Goal: Task Accomplishment & Management: Use online tool/utility

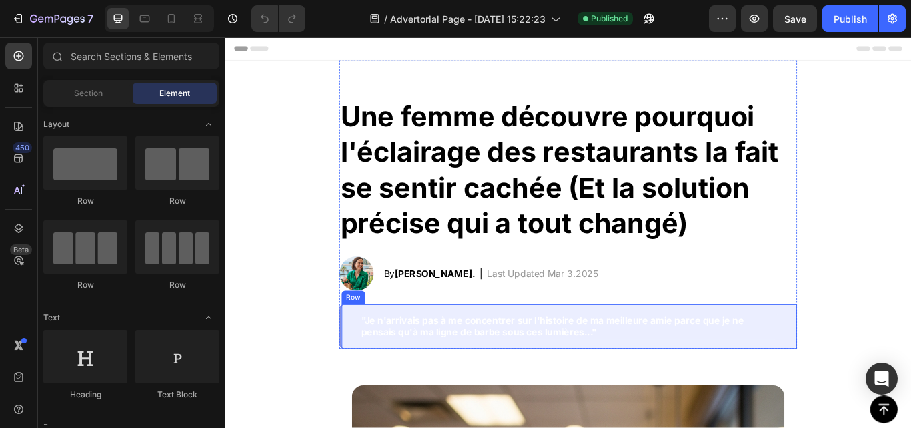
click at [376, 357] on div ""Je n'arrivais pas à me concentrer sur l'histoire de ma meilleure amie parce qu…" at bounding box center [625, 375] width 534 height 52
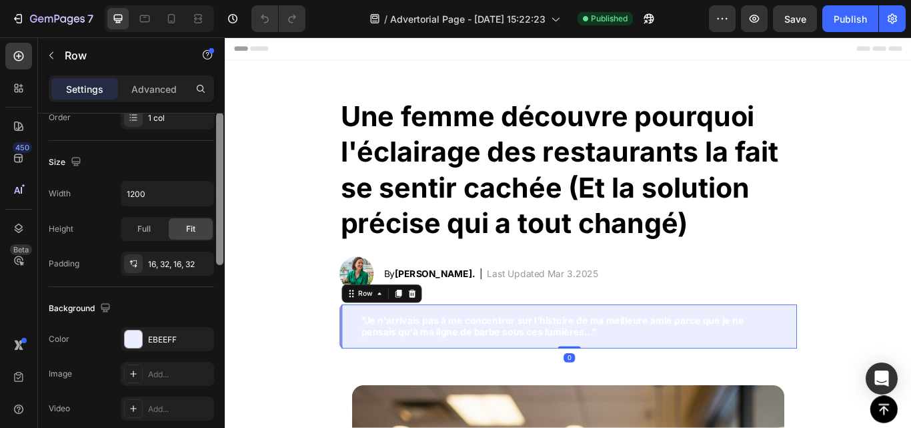
scroll to position [462, 0]
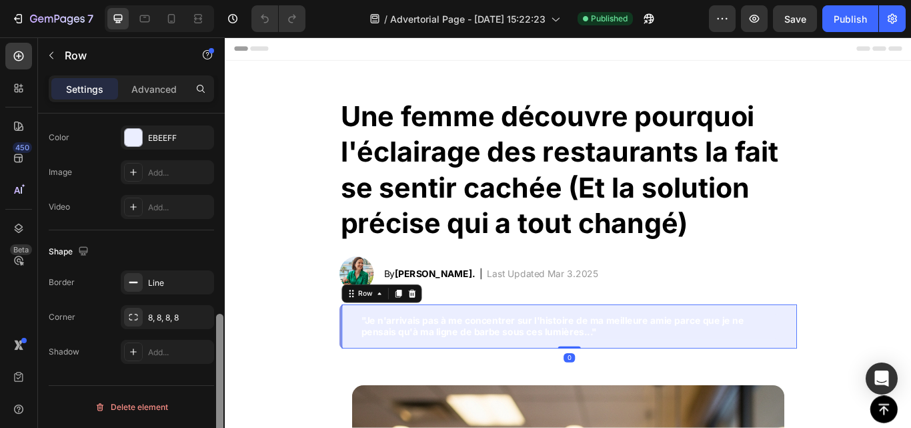
drag, startPoint x: 219, startPoint y: 139, endPoint x: 217, endPoint y: 394, distance: 254.9
click at [217, 394] on div at bounding box center [219, 390] width 7 height 152
click at [159, 135] on div "EBEEFF" at bounding box center [167, 138] width 39 height 12
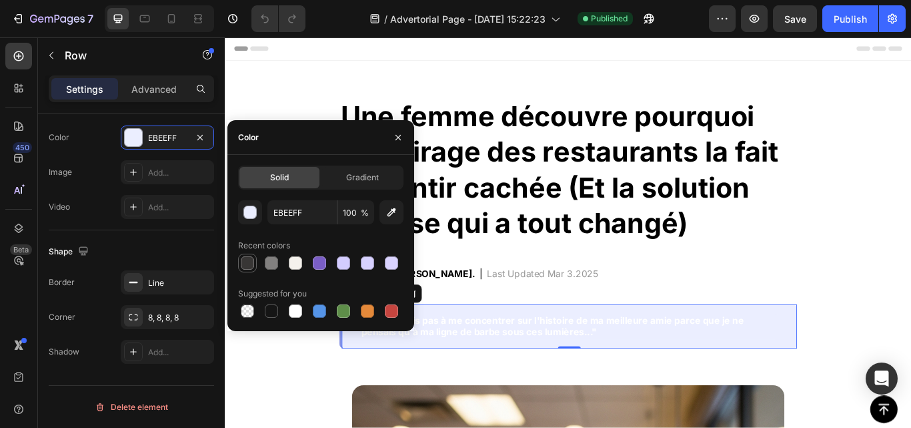
click at [246, 262] on div at bounding box center [247, 262] width 13 height 13
type input "383635"
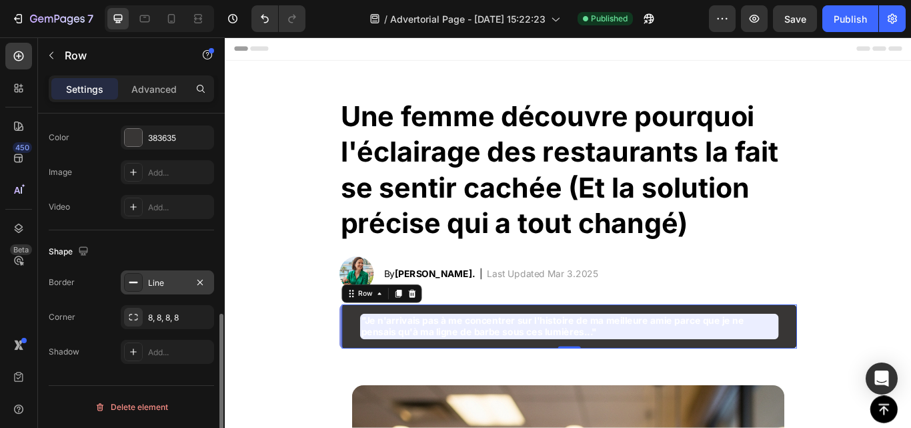
click at [176, 284] on div "Line" at bounding box center [167, 283] width 39 height 12
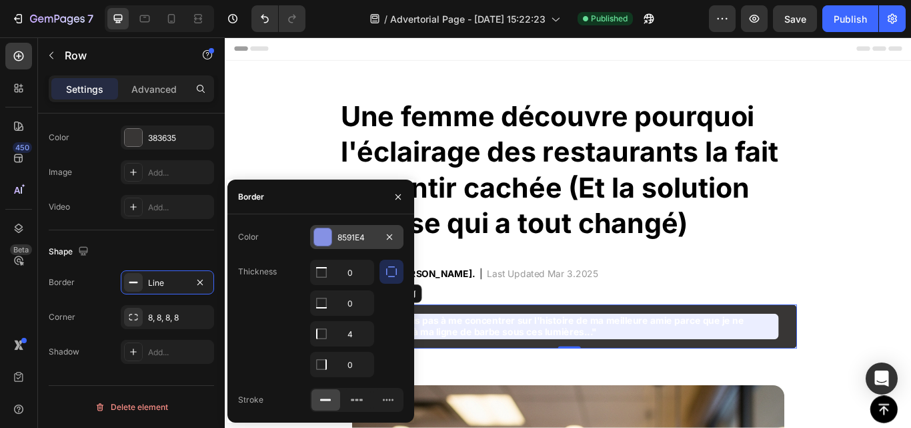
click at [331, 243] on div at bounding box center [322, 236] width 17 height 17
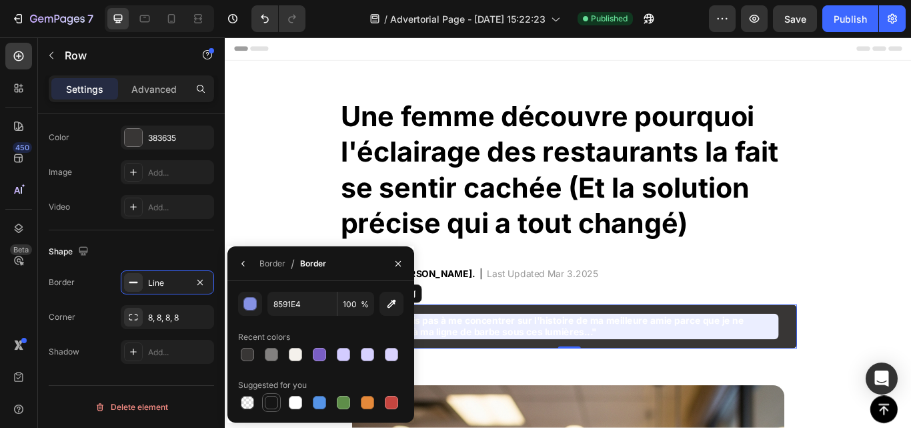
click at [270, 404] on div at bounding box center [271, 402] width 13 height 13
type input "151515"
click at [530, 382] on strong ""Je n'arrivais pas à me concentrer sur l'histoire de ma meilleure amie parce qu…" at bounding box center [607, 374] width 446 height 27
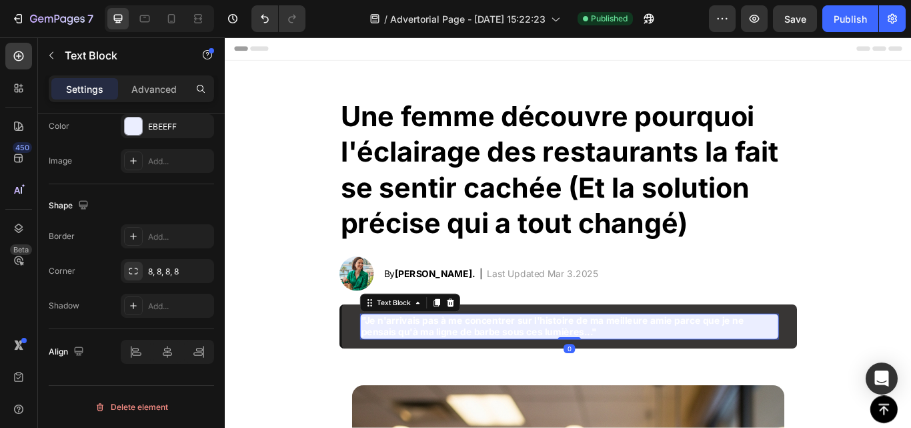
scroll to position [0, 0]
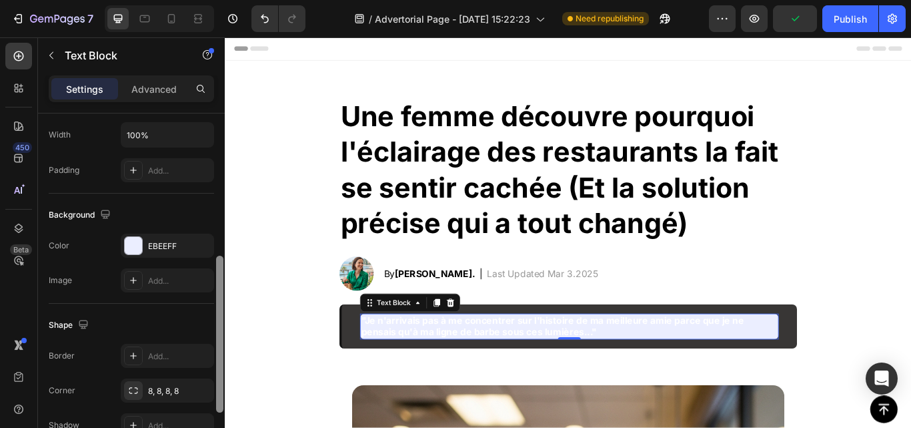
drag, startPoint x: 221, startPoint y: 212, endPoint x: 223, endPoint y: 358, distance: 145.5
click at [223, 358] on div at bounding box center [219, 334] width 7 height 157
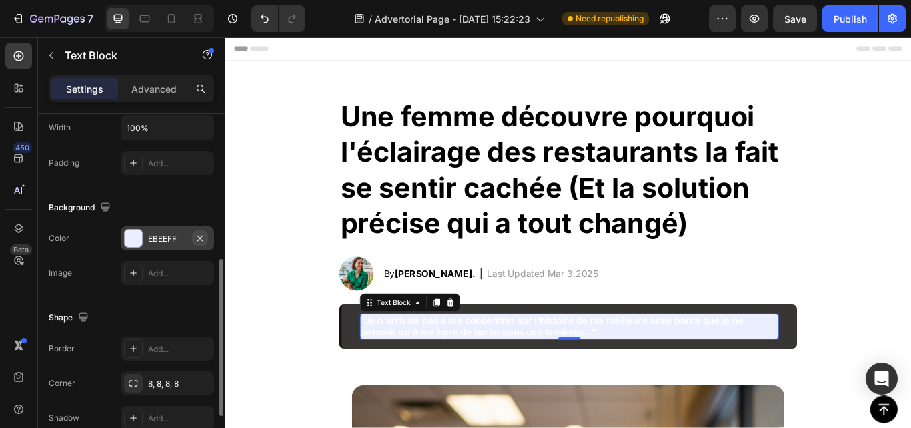
click at [202, 235] on icon "button" at bounding box center [200, 238] width 11 height 11
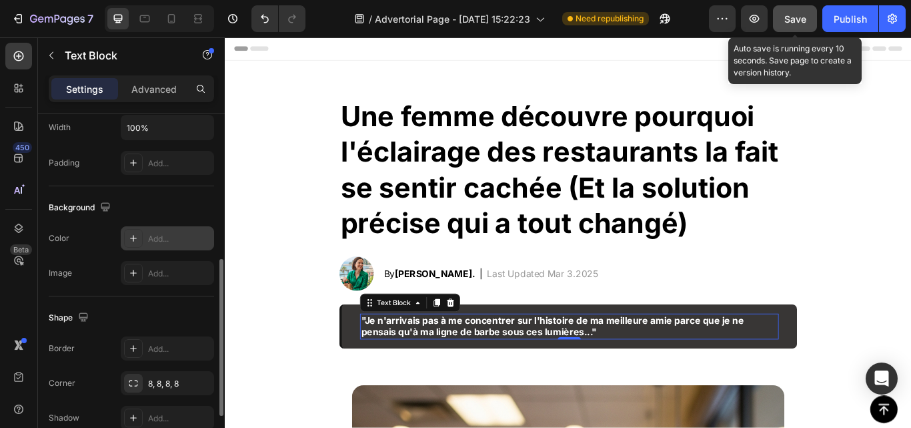
click at [809, 27] on button "Save" at bounding box center [795, 18] width 44 height 27
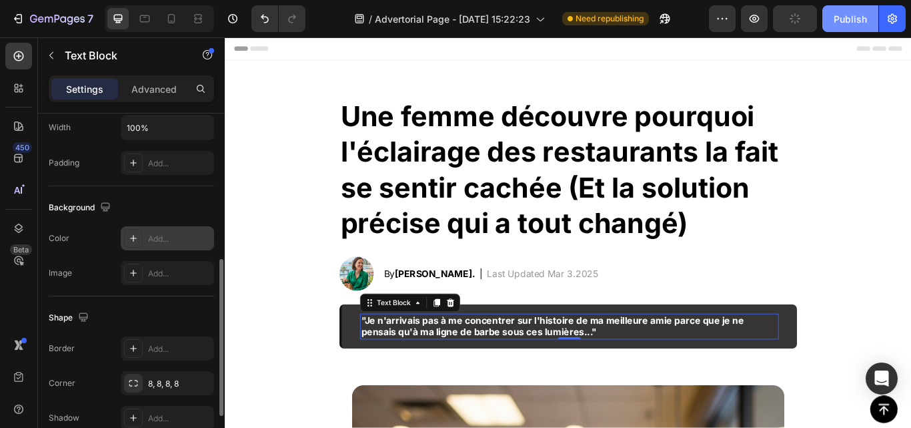
click at [853, 25] on div "Publish" at bounding box center [850, 19] width 33 height 14
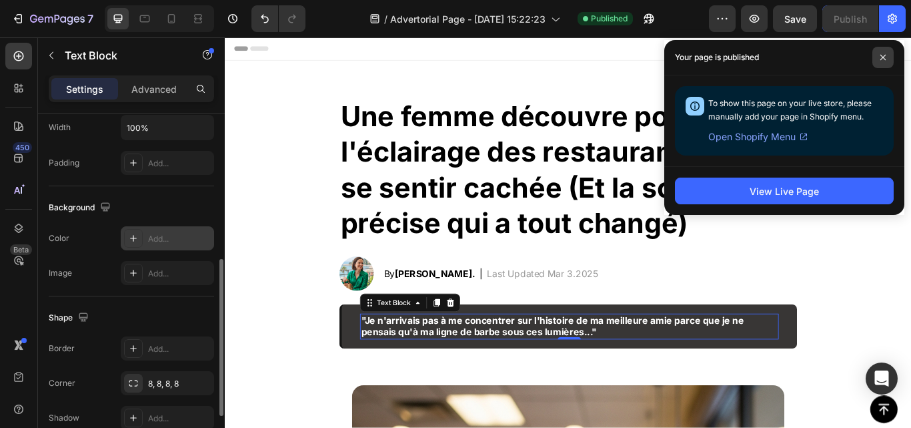
click at [883, 60] on icon at bounding box center [883, 57] width 7 height 7
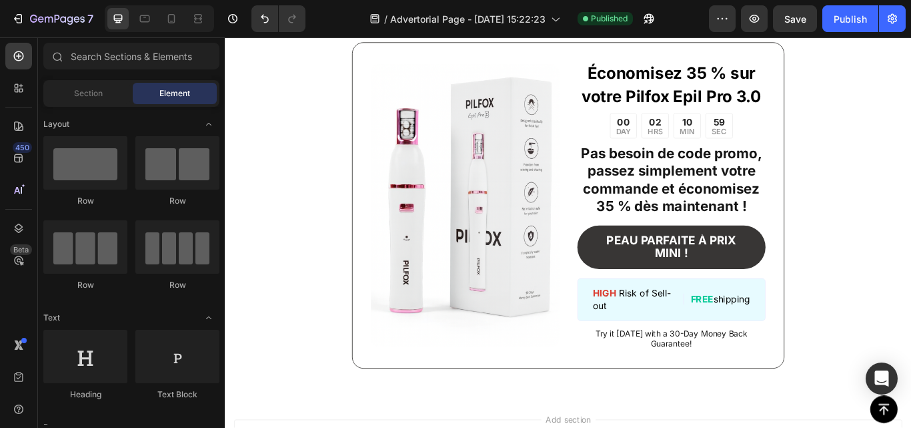
scroll to position [5147, 0]
